Goal: Information Seeking & Learning: Understand process/instructions

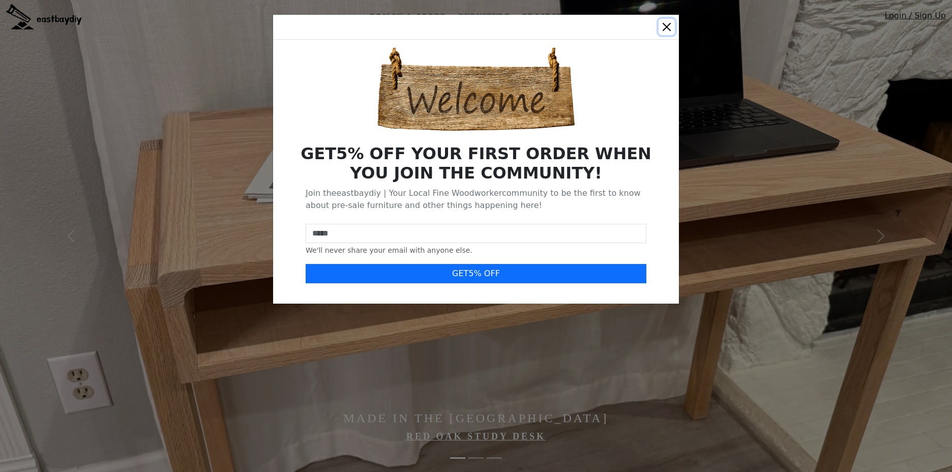
click at [668, 24] on button "Close" at bounding box center [666, 27] width 16 height 16
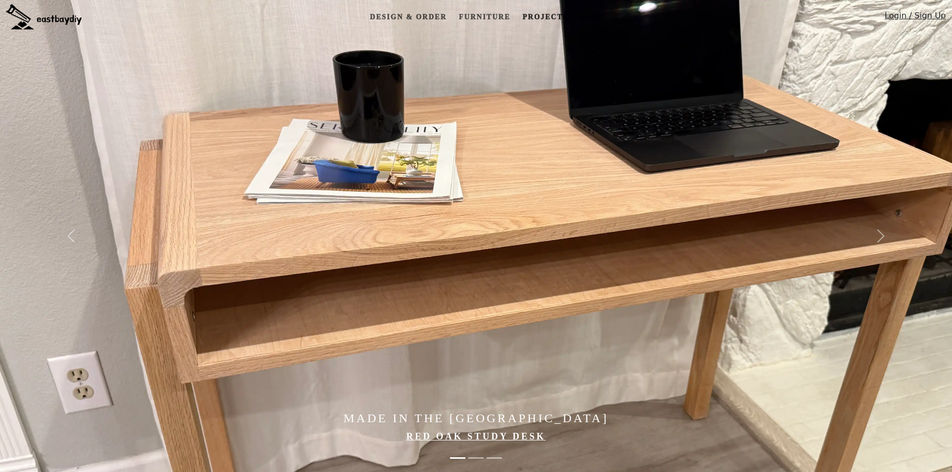
click at [536, 17] on link "Projects" at bounding box center [544, 17] width 53 height 19
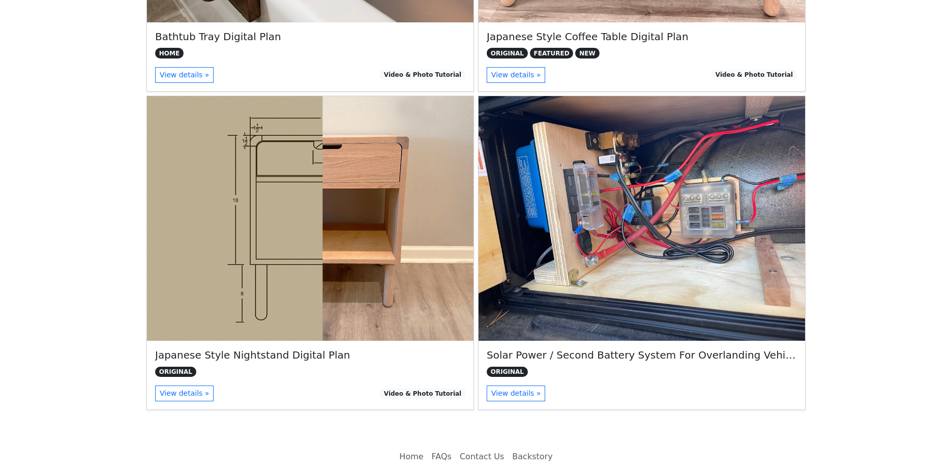
scroll to position [389, 0]
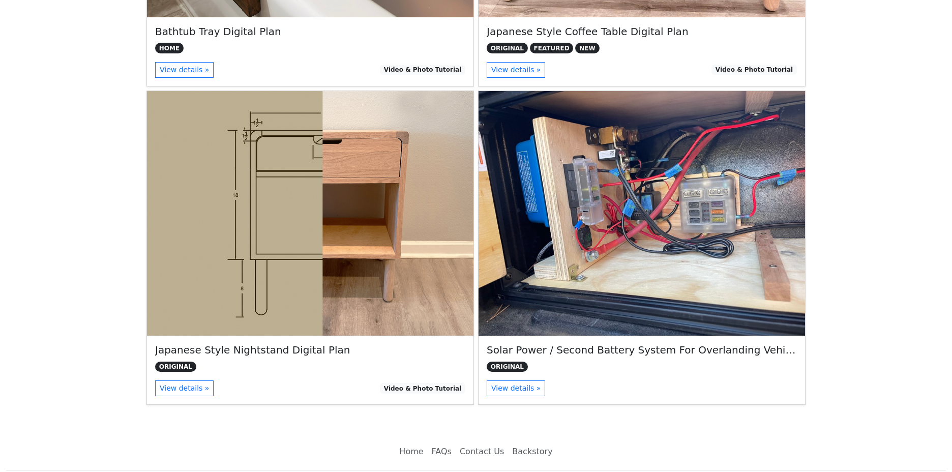
click at [583, 201] on img at bounding box center [641, 213] width 326 height 245
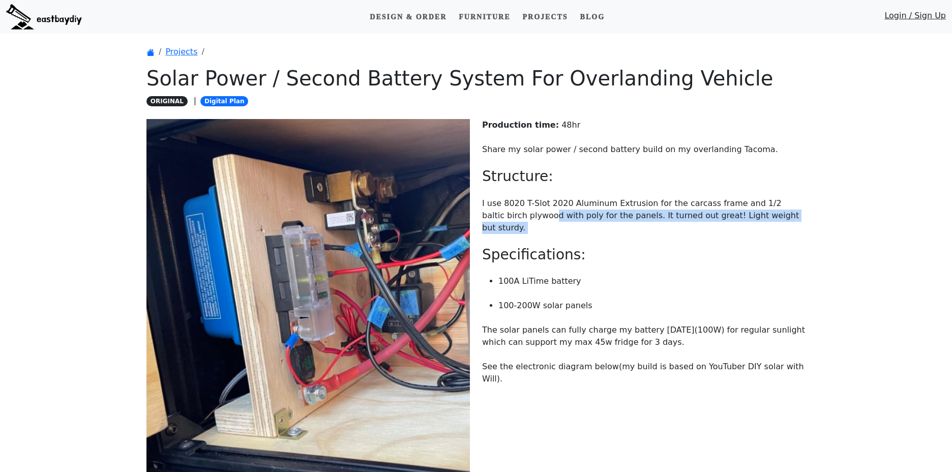
drag, startPoint x: 508, startPoint y: 214, endPoint x: 708, endPoint y: 223, distance: 200.0
click at [708, 223] on div "Production time: 48 hr Share my solar power / second battery build on my overla…" at bounding box center [644, 323] width 336 height 408
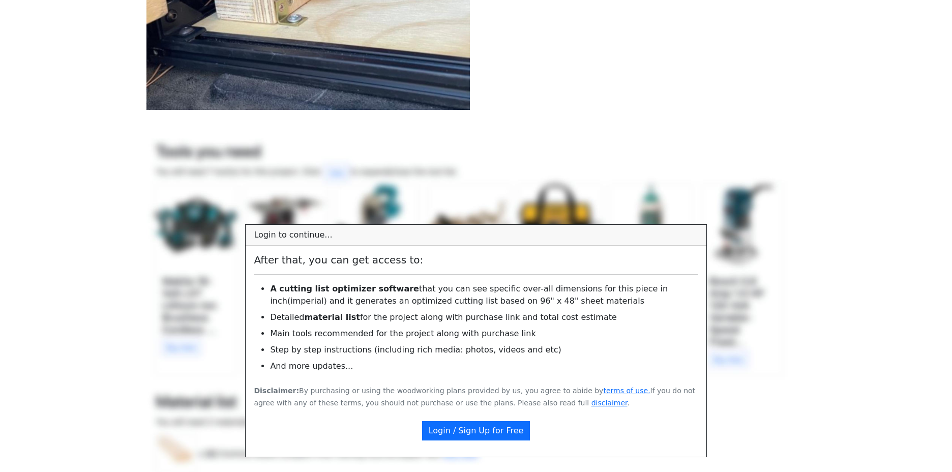
scroll to position [512, 0]
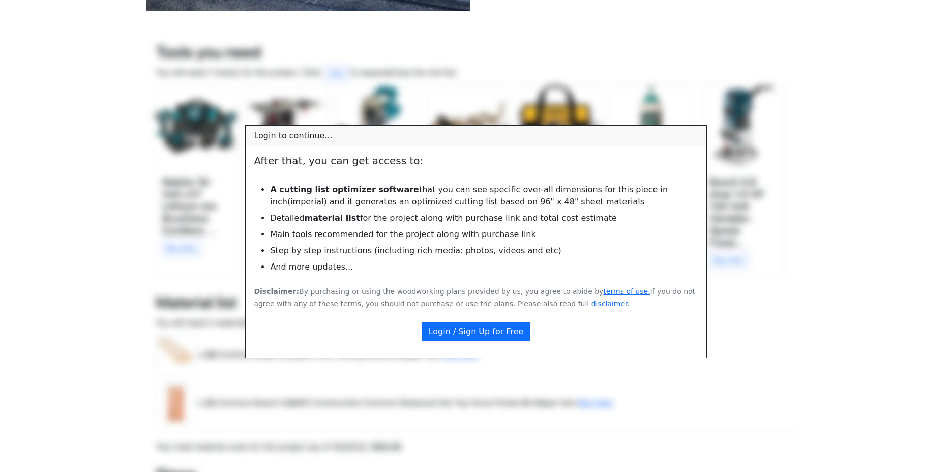
drag, startPoint x: 265, startPoint y: 164, endPoint x: 430, endPoint y: 192, distance: 166.7
click at [430, 193] on div "After that, you can get access to: A cutting list optimizer software that you c…" at bounding box center [476, 251] width 460 height 211
click at [483, 331] on link "Login / Sign Up for Free" at bounding box center [476, 331] width 108 height 19
